Goal: Find specific page/section: Find specific page/section

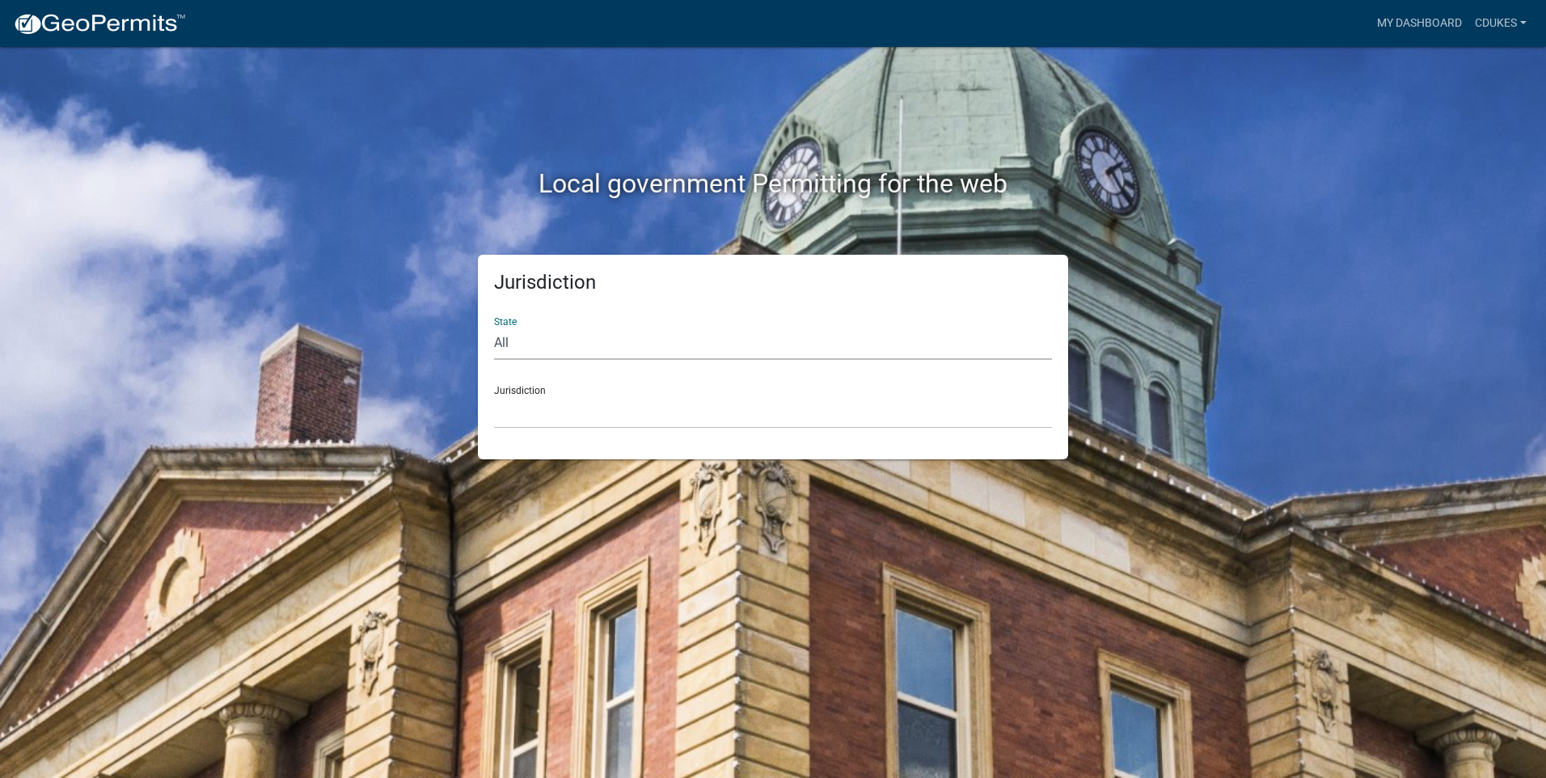
click at [514, 351] on select "All [US_STATE] [US_STATE] [US_STATE] [US_STATE] [US_STATE] [US_STATE] [US_STATE…" at bounding box center [773, 343] width 558 height 33
select select "[US_STATE]"
click at [494, 327] on select "All [US_STATE] [US_STATE] [US_STATE] [US_STATE] [US_STATE] [US_STATE] [US_STATE…" at bounding box center [773, 343] width 558 height 33
click at [542, 413] on select "[GEOGRAPHIC_DATA], [US_STATE][PERSON_NAME][GEOGRAPHIC_DATA], [US_STATE][PERSON_…" at bounding box center [773, 411] width 558 height 33
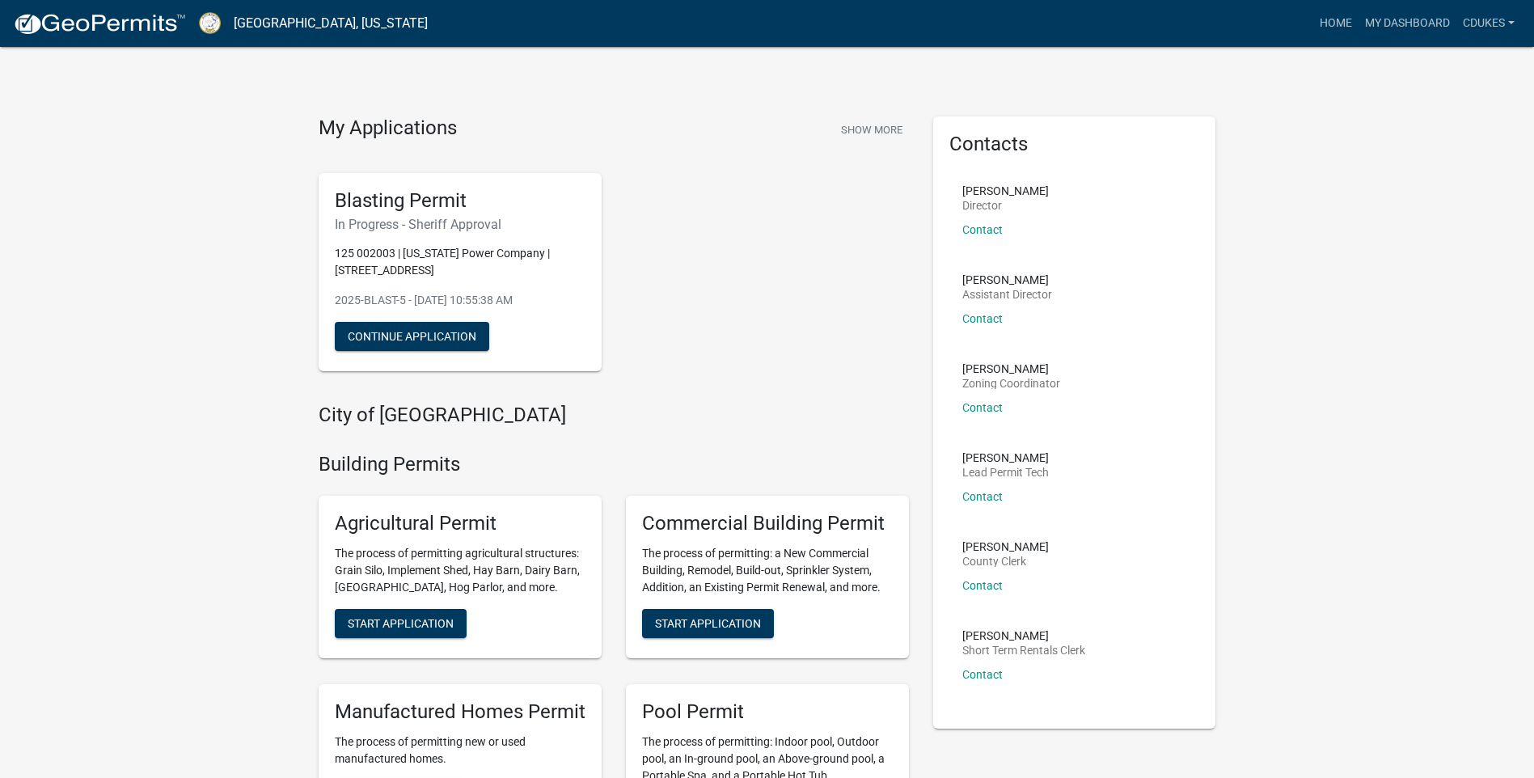
click at [440, 270] on p "125 002003 | [US_STATE] Power Company | [STREET_ADDRESS]" at bounding box center [460, 262] width 251 height 34
click at [376, 201] on h5 "Blasting Permit" at bounding box center [460, 200] width 251 height 23
click at [1384, 23] on link "My Dashboard" at bounding box center [1408, 23] width 98 height 31
